Goal: Task Accomplishment & Management: Manage account settings

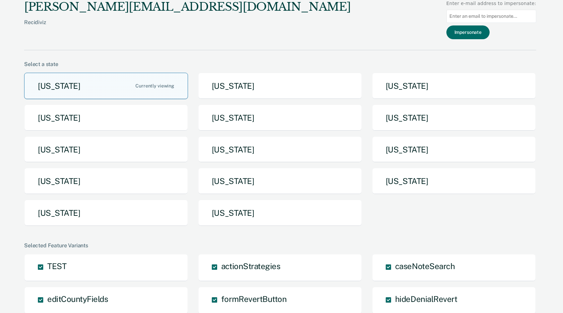
click at [114, 85] on button "[US_STATE]" at bounding box center [106, 86] width 164 height 26
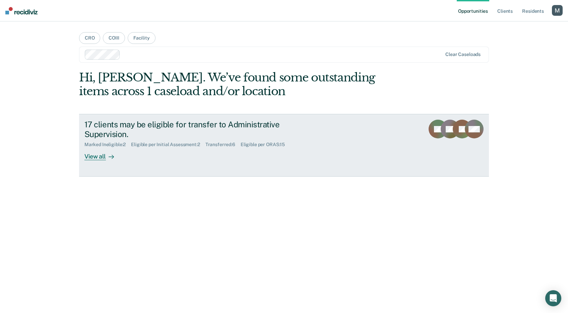
click at [143, 133] on div "17 clients may be eligible for transfer to Administrative Supervision." at bounding box center [201, 129] width 235 height 19
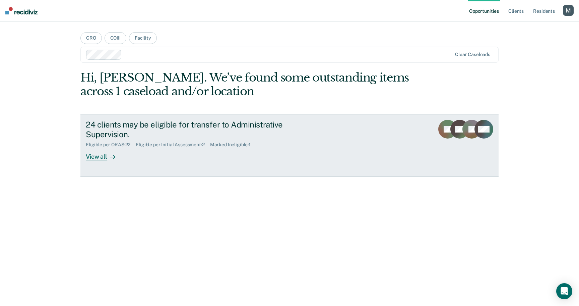
click at [115, 157] on icon at bounding box center [112, 156] width 5 height 5
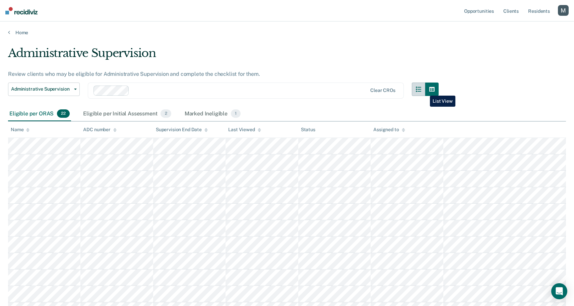
click at [425, 90] on button "button" at bounding box center [418, 88] width 13 height 13
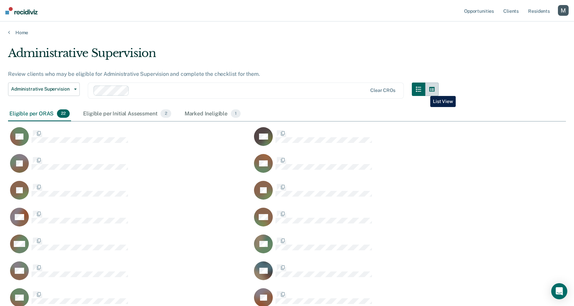
scroll to position [368, 553]
click at [432, 91] on icon "button" at bounding box center [431, 89] width 5 height 5
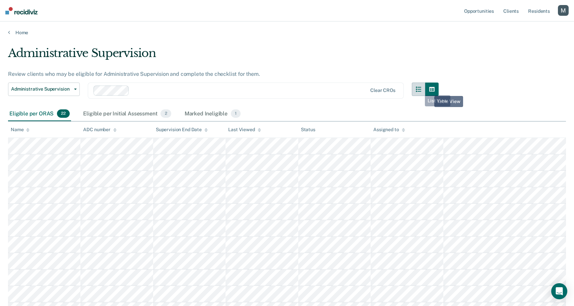
click at [415, 90] on button "button" at bounding box center [418, 88] width 13 height 13
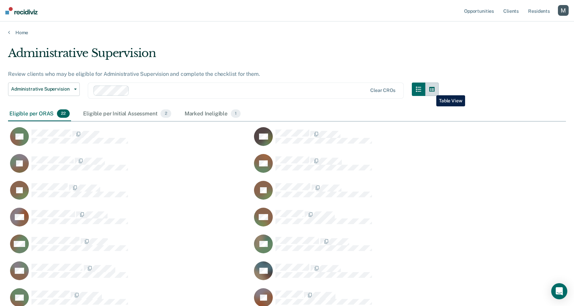
click at [431, 90] on button "button" at bounding box center [431, 88] width 13 height 13
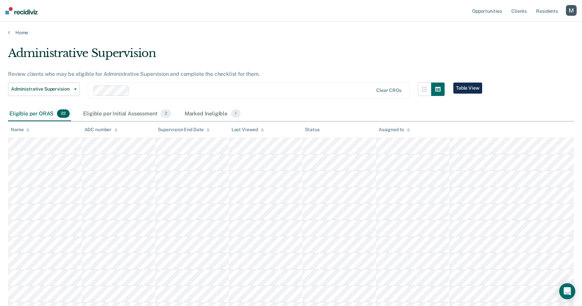
click at [566, 13] on div "button" at bounding box center [571, 10] width 11 height 11
click at [525, 25] on link "Profile" at bounding box center [544, 27] width 54 height 6
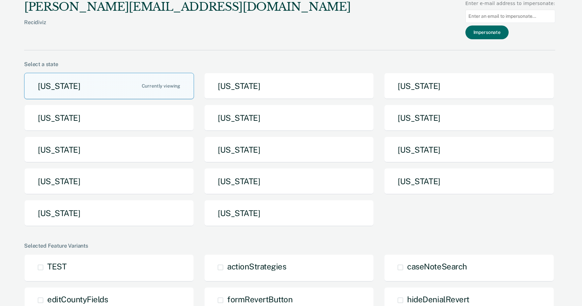
click at [503, 18] on input at bounding box center [510, 16] width 90 height 13
paste input "pbazile@azadc.gov"
type input "pbazile@azadc.gov"
click at [501, 33] on button "Impersonate" at bounding box center [486, 32] width 43 height 14
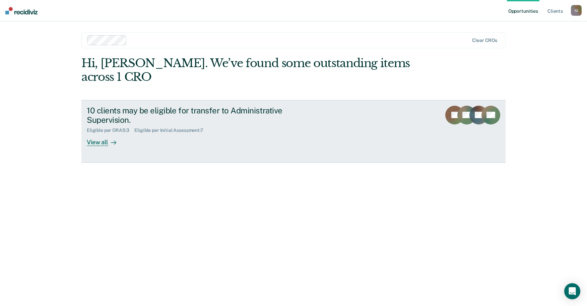
click at [224, 125] on div "Eligible per ORAS : 3 Eligible per Initial Assessment : 7" at bounding box center [204, 129] width 235 height 8
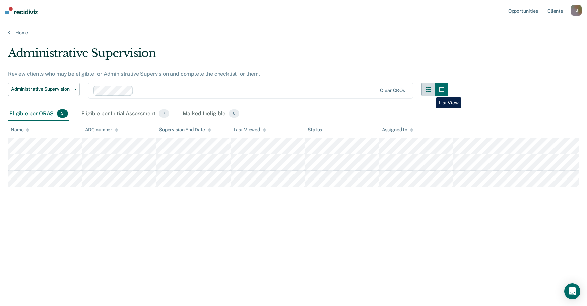
click at [431, 92] on button "button" at bounding box center [427, 88] width 13 height 13
click at [429, 91] on button "button" at bounding box center [427, 88] width 13 height 13
click at [429, 91] on icon "button" at bounding box center [427, 88] width 5 height 5
click at [440, 92] on button "button" at bounding box center [441, 88] width 13 height 13
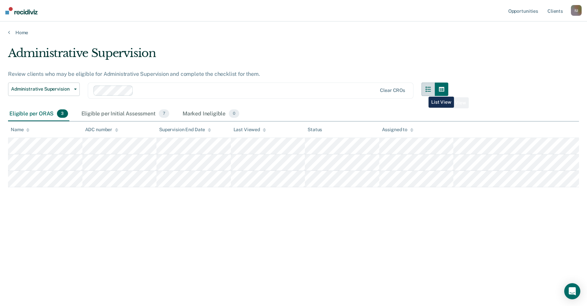
click at [423, 91] on button "button" at bounding box center [427, 88] width 13 height 13
click at [427, 91] on icon "button" at bounding box center [427, 88] width 5 height 5
click at [425, 92] on button "button" at bounding box center [427, 88] width 13 height 13
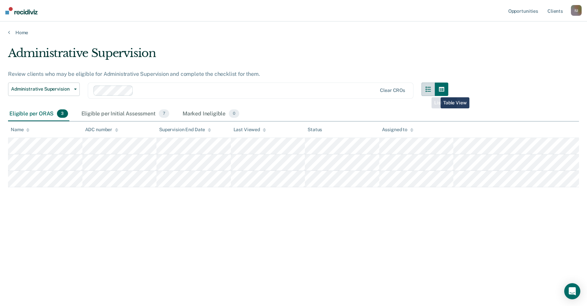
click at [426, 92] on button "button" at bounding box center [427, 88] width 13 height 13
click at [427, 92] on button "button" at bounding box center [427, 88] width 13 height 13
click at [436, 90] on button "button" at bounding box center [441, 88] width 13 height 13
click at [431, 90] on button "button" at bounding box center [427, 88] width 13 height 13
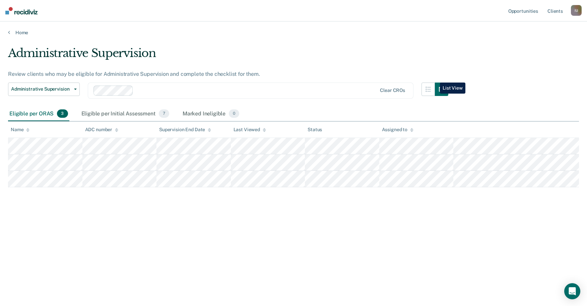
click at [568, 8] on ul "Opportunities Client s" at bounding box center [539, 10] width 64 height 21
click at [575, 9] on div "I U" at bounding box center [576, 10] width 11 height 11
click at [527, 25] on link "Profile" at bounding box center [549, 27] width 54 height 6
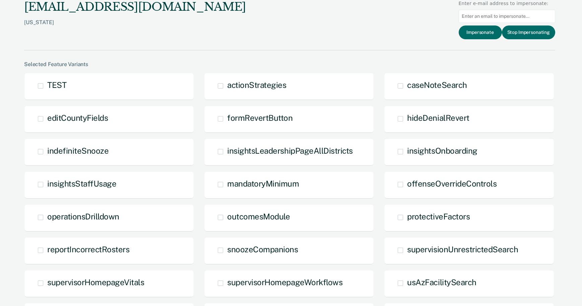
click at [512, 17] on input at bounding box center [507, 16] width 96 height 13
paste input "jbarraza1@azadc.gov"
click at [519, 17] on input "jbarraza1@azadc.gov" at bounding box center [507, 16] width 96 height 13
type input "jbarraza1@azadc.gov"
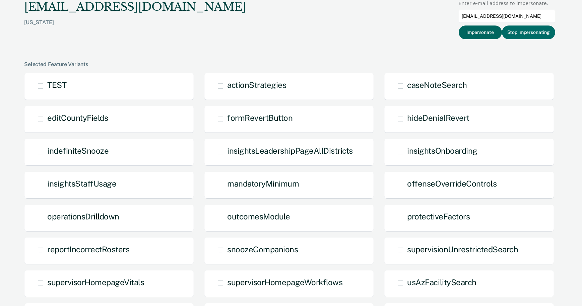
click at [473, 35] on button "Impersonate" at bounding box center [480, 32] width 43 height 14
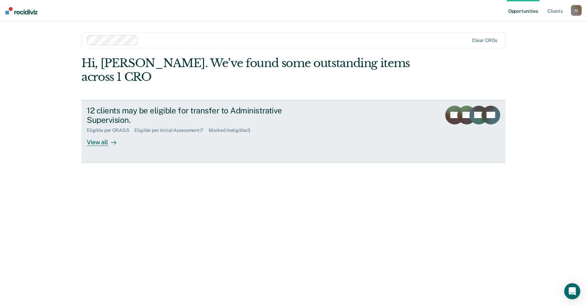
click at [290, 135] on div "12 clients may be eligible for transfer to Administrative Supervision. Eligible…" at bounding box center [212, 126] width 251 height 41
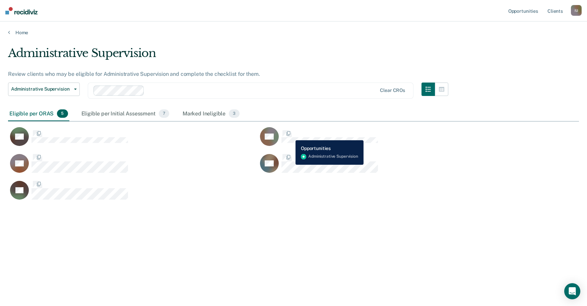
scroll to position [204, 566]
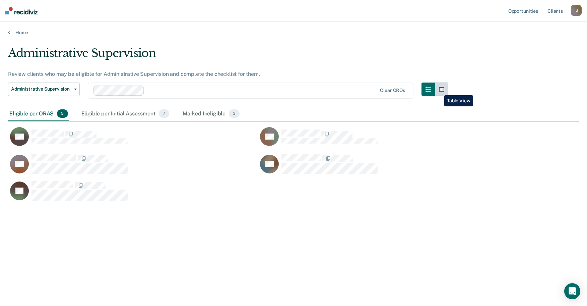
click at [439, 90] on icon "button" at bounding box center [441, 89] width 5 height 5
click at [429, 88] on icon "button" at bounding box center [427, 88] width 5 height 5
click at [441, 88] on icon "button" at bounding box center [441, 88] width 5 height 5
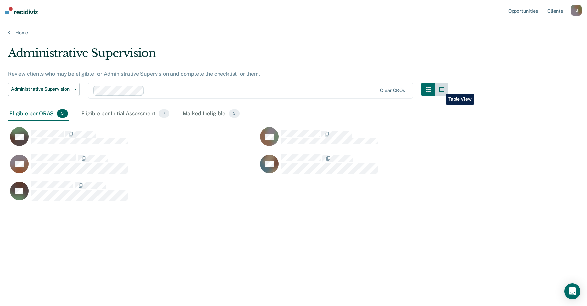
click at [441, 88] on icon "button" at bounding box center [441, 88] width 5 height 5
click at [428, 91] on button "button" at bounding box center [427, 88] width 13 height 13
click at [441, 91] on icon "button" at bounding box center [441, 89] width 5 height 5
click at [577, 18] on div "Opportunities Client s Impersonated User I U Profile How it works Log Out" at bounding box center [544, 10] width 75 height 21
click at [574, 16] on div "Impersonated User I U Profile How it works Log Out" at bounding box center [576, 11] width 11 height 13
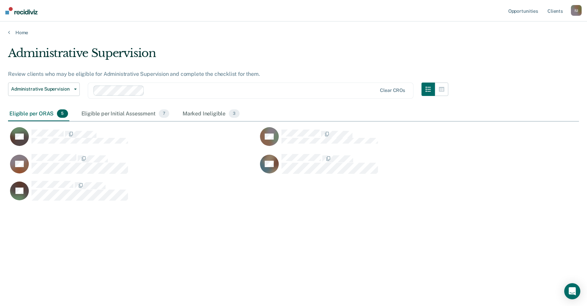
click at [577, 11] on div "I U" at bounding box center [576, 10] width 11 height 11
click at [524, 46] on link "Log Out" at bounding box center [549, 44] width 54 height 6
